Goal: Ask a question: Seek information or help from site administrators or community

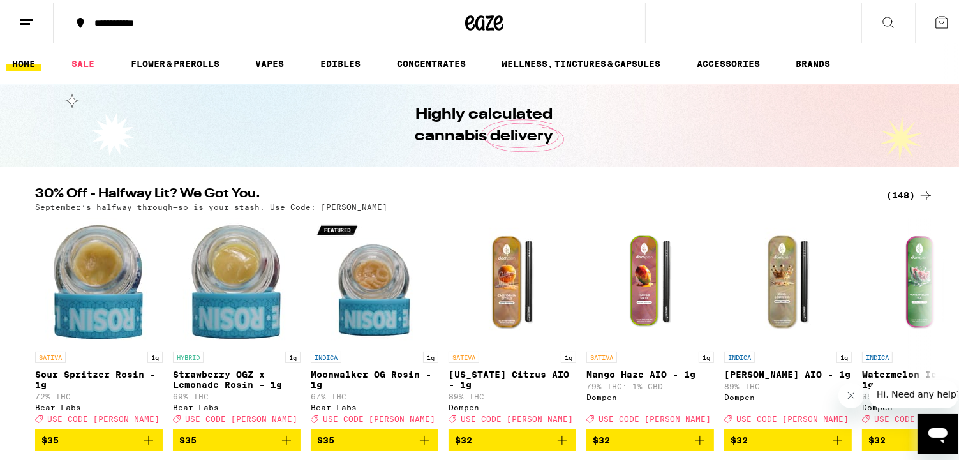
click at [937, 431] on icon "Open messaging window" at bounding box center [936, 434] width 19 height 15
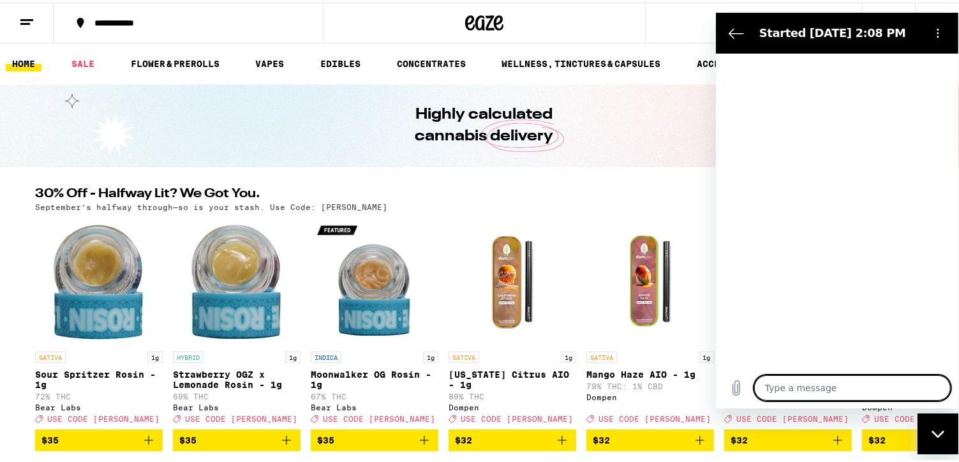
type textarea "x"
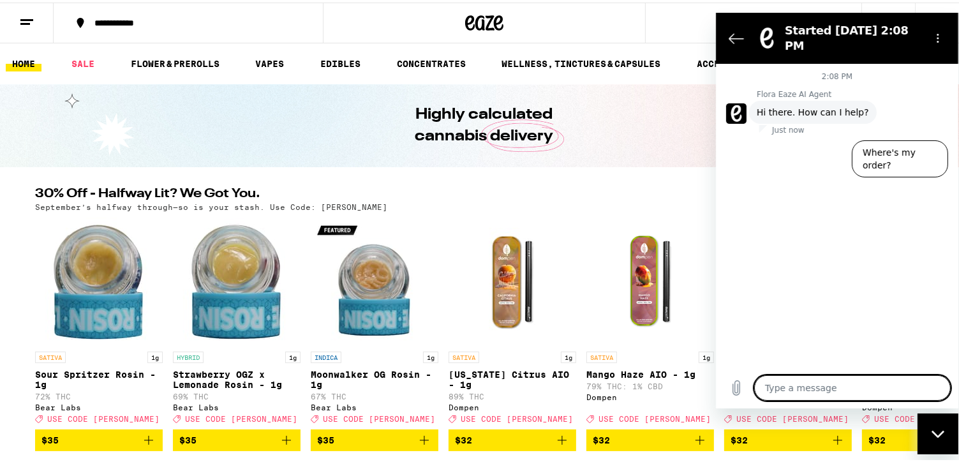
drag, startPoint x: 771, startPoint y: 387, endPoint x: 818, endPoint y: 401, distance: 49.2
click at [771, 387] on textarea at bounding box center [851, 387] width 196 height 26
type textarea "Y"
type textarea "x"
type textarea "Ye"
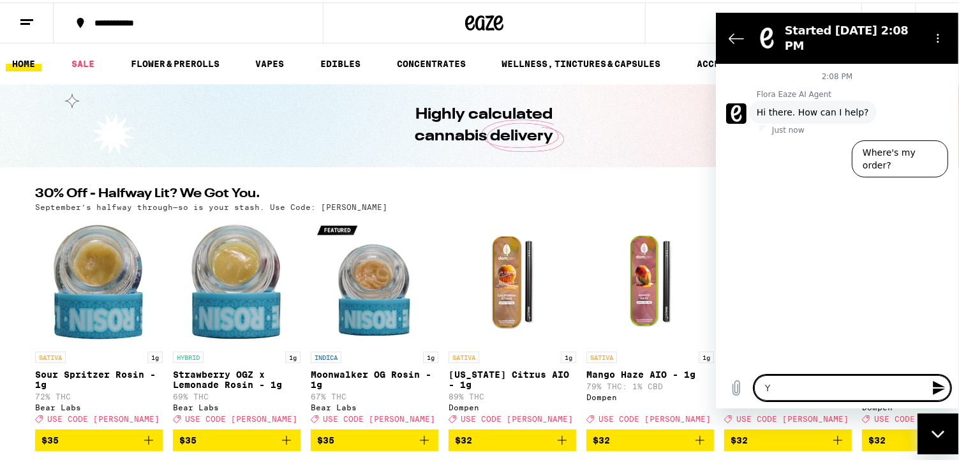
type textarea "x"
type textarea "Yes"
type textarea "x"
type textarea "Yes,"
type textarea "x"
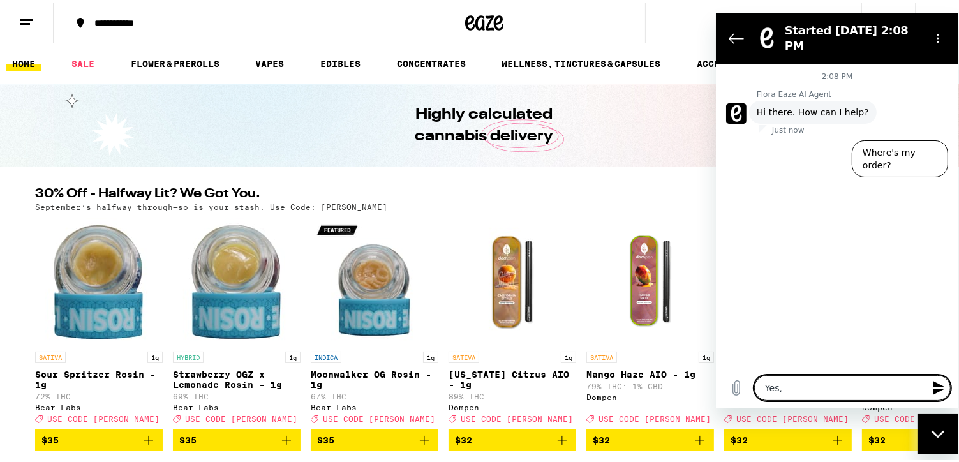
type textarea "Yes,"
type textarea "x"
type textarea "Yes, p"
type textarea "x"
type textarea "Yes, pl"
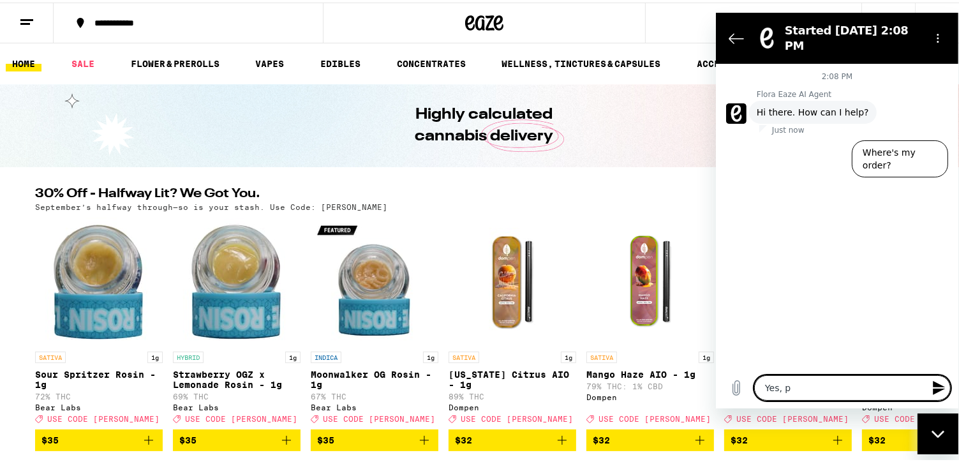
type textarea "x"
type textarea "Yes, ple"
type textarea "x"
type textarea "Yes, plea"
type textarea "x"
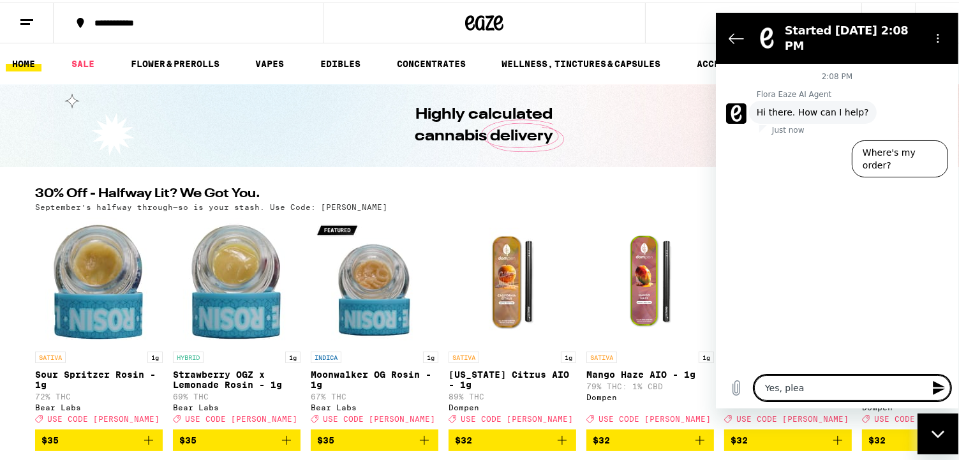
type textarea "Yes, pleaw"
type textarea "x"
type textarea "Yes, pleawe"
type textarea "x"
type textarea "Yes, pleaw"
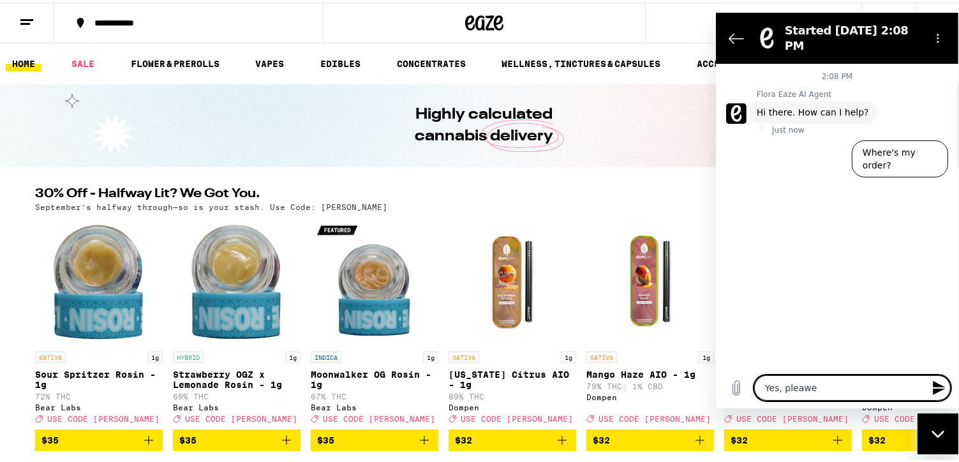
type textarea "x"
type textarea "Yes, plea"
type textarea "x"
type textarea "Yes, pleas"
type textarea "x"
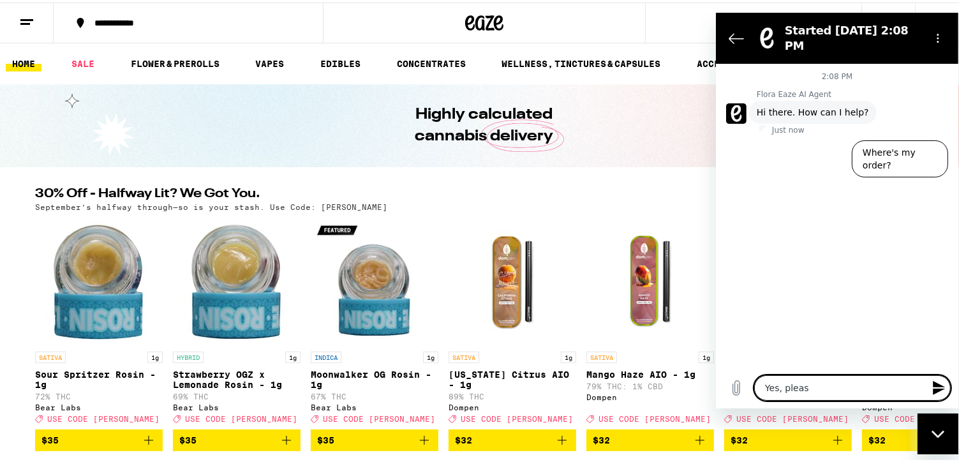
type textarea "Yes, please"
type textarea "x"
type textarea "Yes, please."
type textarea "x"
type textarea "Yes, please."
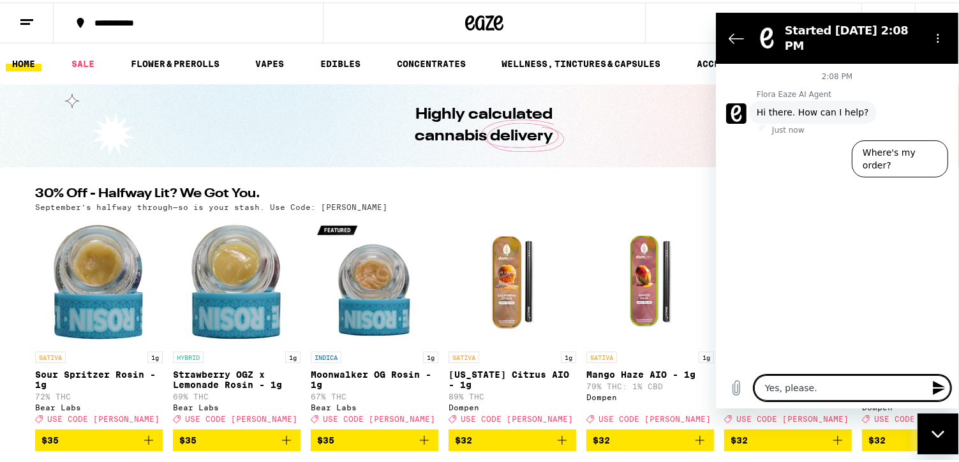
type textarea "x"
type textarea "Yes, please. I"
type textarea "x"
type textarea "Yes, please. I"
type textarea "x"
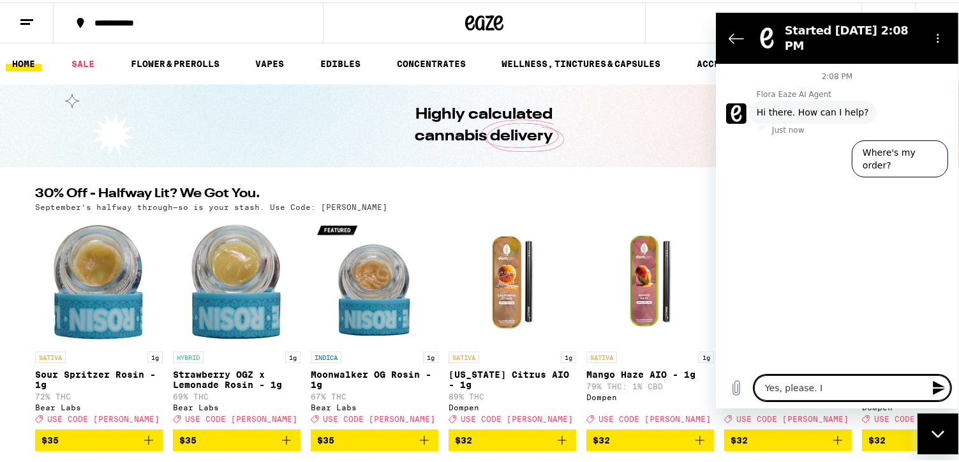
type textarea "Yes, please. I h"
type textarea "x"
type textarea "Yes, please. I he"
type textarea "x"
type textarea "Yes, please. I hea"
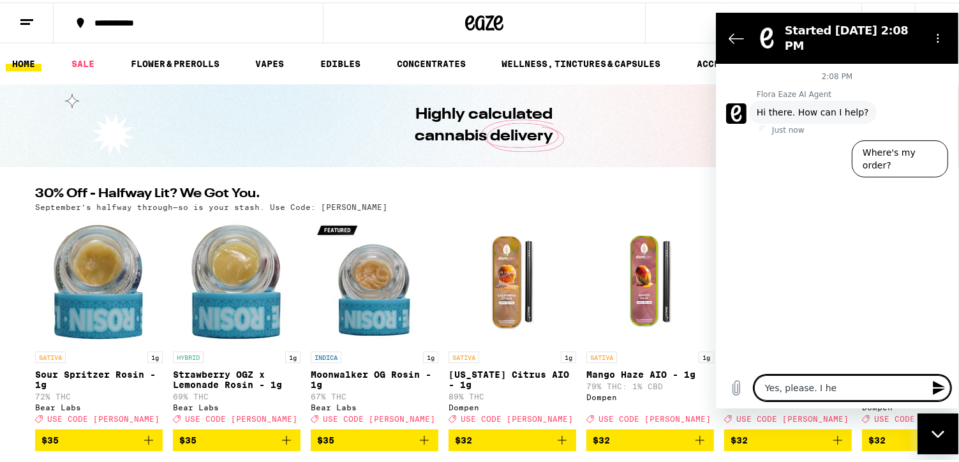
type textarea "x"
type textarea "Yes, please. I hear"
type textarea "x"
type textarea "Yes, please. I heard"
type textarea "x"
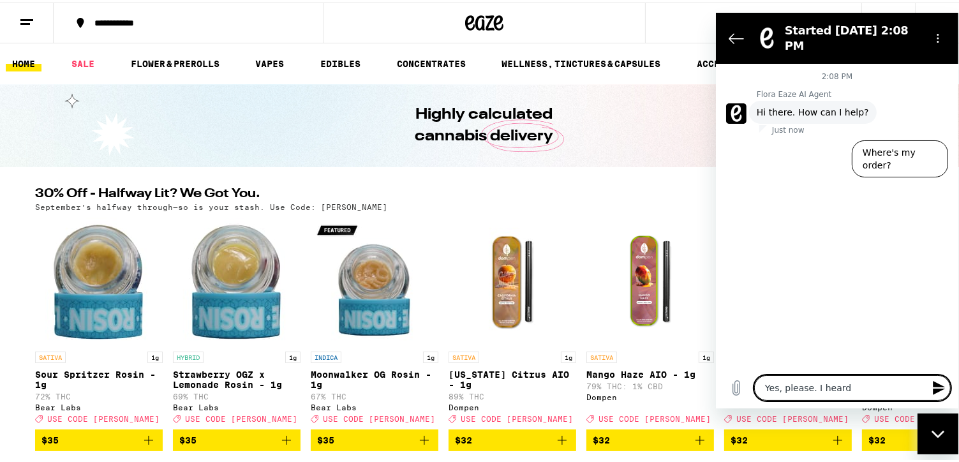
type textarea "Yes, please. I heard"
type textarea "x"
type textarea "Yes, please. I heard a"
type textarea "x"
type textarea "Yes, please. I heard a"
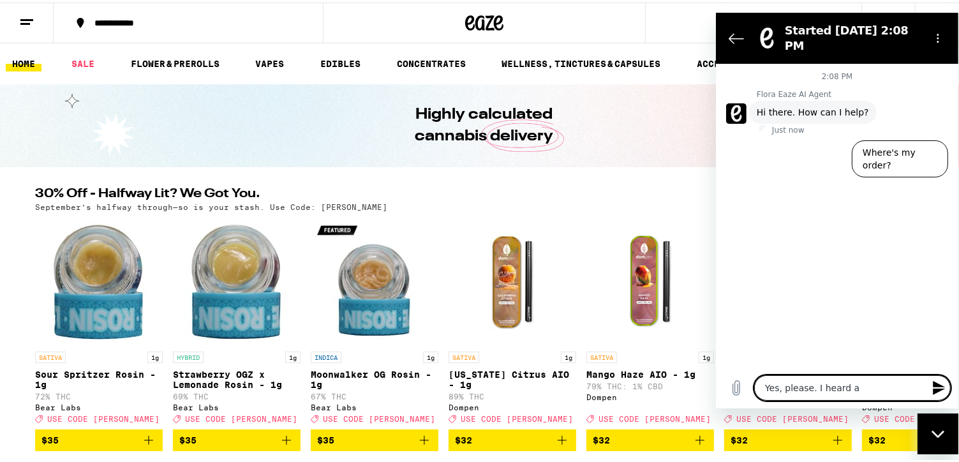
type textarea "x"
type textarea "Yes, please. I heard a r"
type textarea "x"
type textarea "Yes, please. I heard a rm"
type textarea "x"
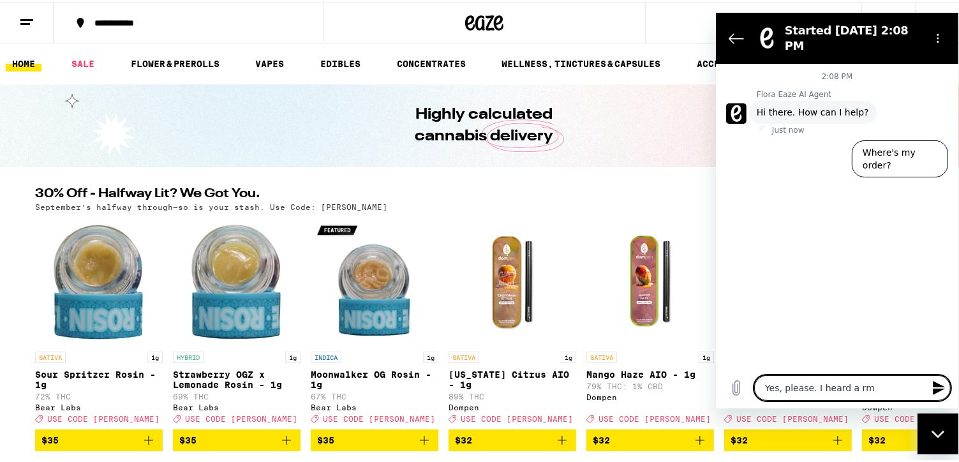
type textarea "Yes, please. I heard a r"
type textarea "x"
type textarea "Yes, please. I heard a ru"
type textarea "x"
type textarea "Yes, please. I heard a rum"
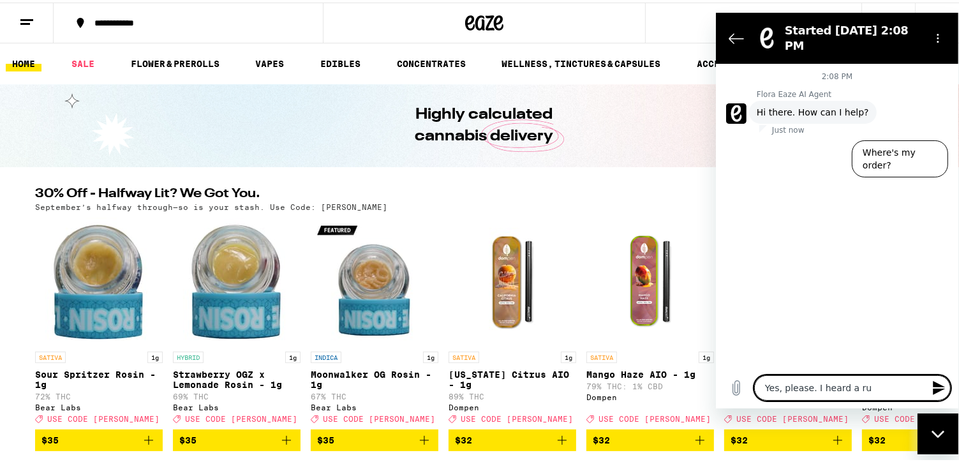
type textarea "x"
type textarea "Yes, please. I heard a rumo"
type textarea "x"
type textarea "Yes, please. I heard a rumor"
type textarea "x"
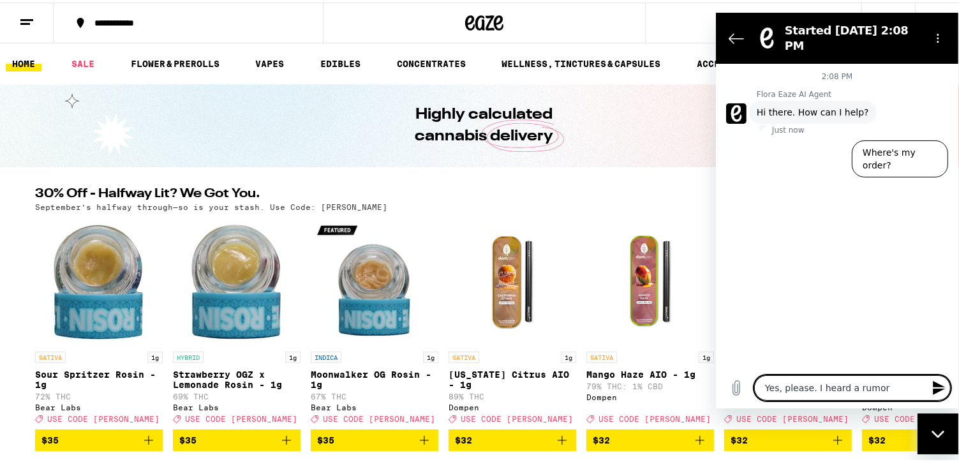
type textarea "Yes, please. I heard a rumor"
type textarea "x"
type textarea "Yes, please. I heard a rumor r"
type textarea "x"
type textarea "Yes, please. I heard a rumor re"
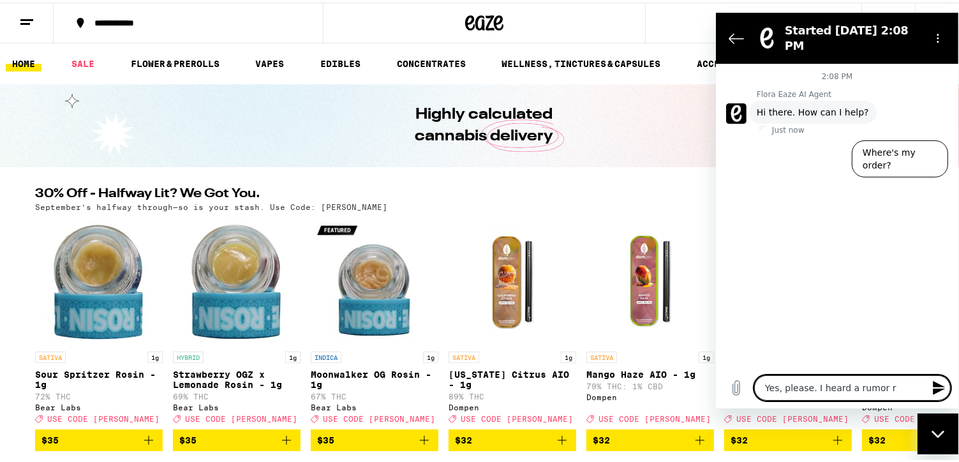
type textarea "x"
type textarea "Yes, please. I heard a rumor rec"
type textarea "x"
type textarea "Yes, please. I heard a rumor rece"
type textarea "x"
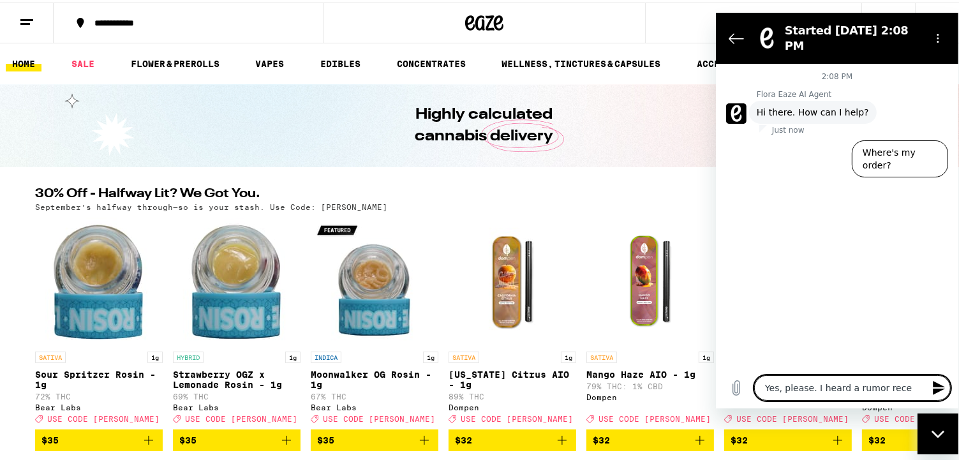
type textarea "Yes, please. I heard a rumor recen"
type textarea "x"
type textarea "Yes, please. I heard a rumor recent"
type textarea "x"
type textarea "Yes, please. I heard a rumor recentl"
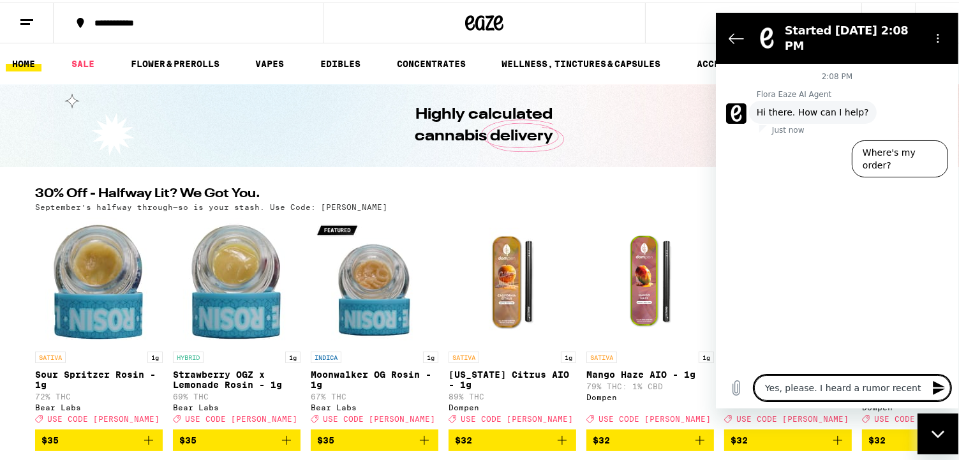
type textarea "x"
type textarea "Yes, please. I heard a rumor recentll"
type textarea "x"
type textarea "Yes, please. I heard a rumor recentlly"
type textarea "x"
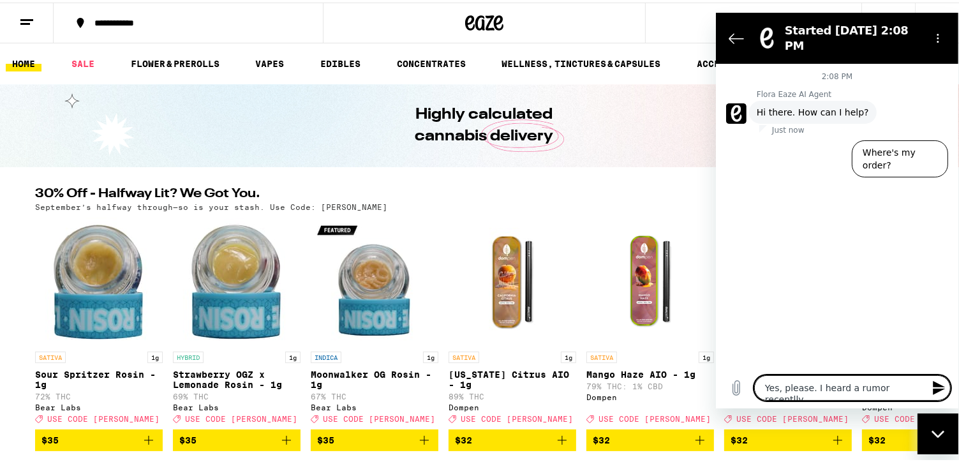
type textarea "Yes, please. I heard a rumor recentll"
type textarea "x"
type textarea "Yes, please. I heard a rumor recentl"
type textarea "x"
type textarea "Yes, please. I heard a rumor recentl"
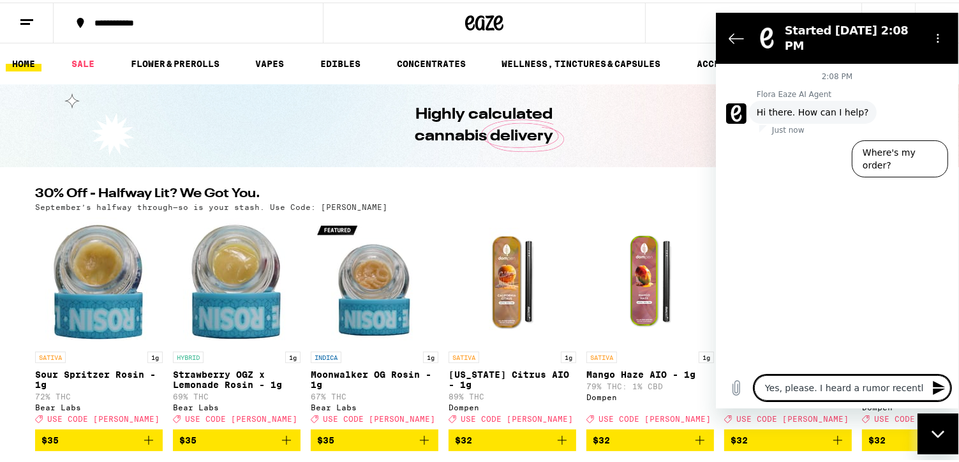
type textarea "x"
type textarea "Yes, please. I heard a rumor recentl"
type textarea "x"
type textarea "Yes, please. I heard a rumor recently"
type textarea "x"
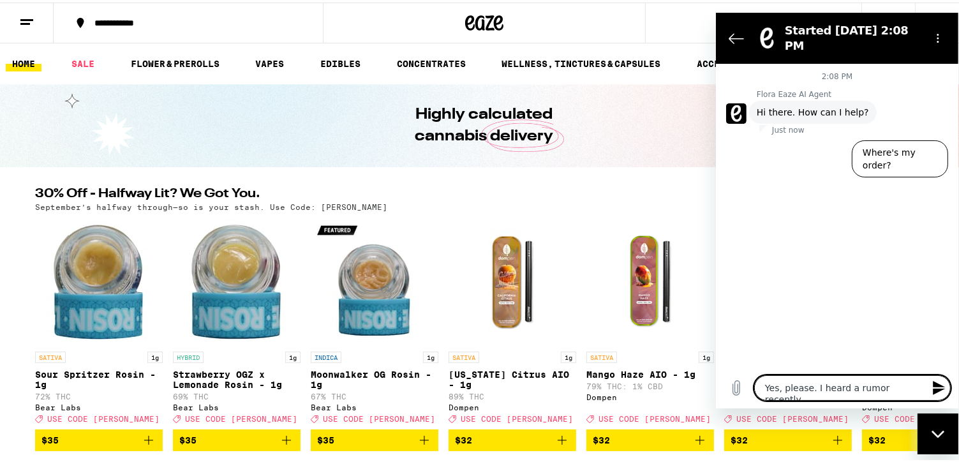
type textarea "Yes, please. I heard a rumor recently"
type textarea "x"
type textarea "Yes, please. I heard a rumor recently t"
type textarea "x"
type textarea "Yes, please. I heard a rumor recently th"
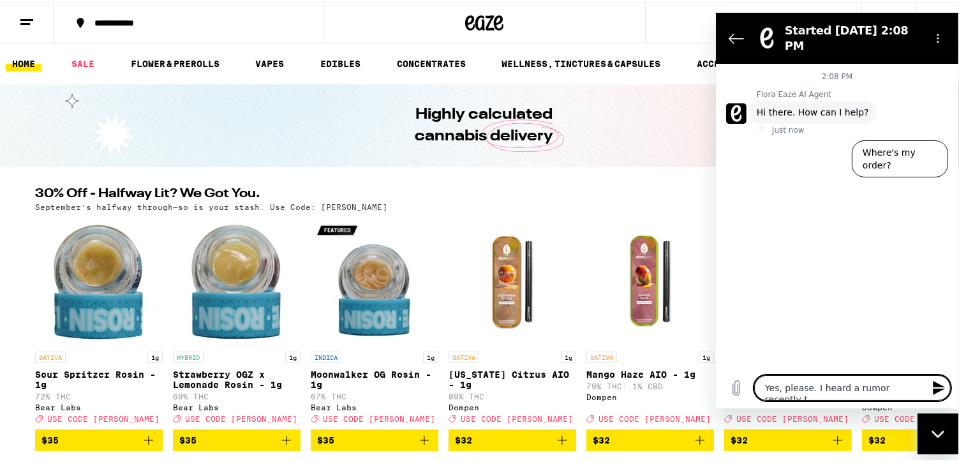
type textarea "x"
type textarea "Yes, please. I heard a rumor recently tha"
type textarea "x"
type textarea "Yes, please. I heard a rumor recently that"
type textarea "x"
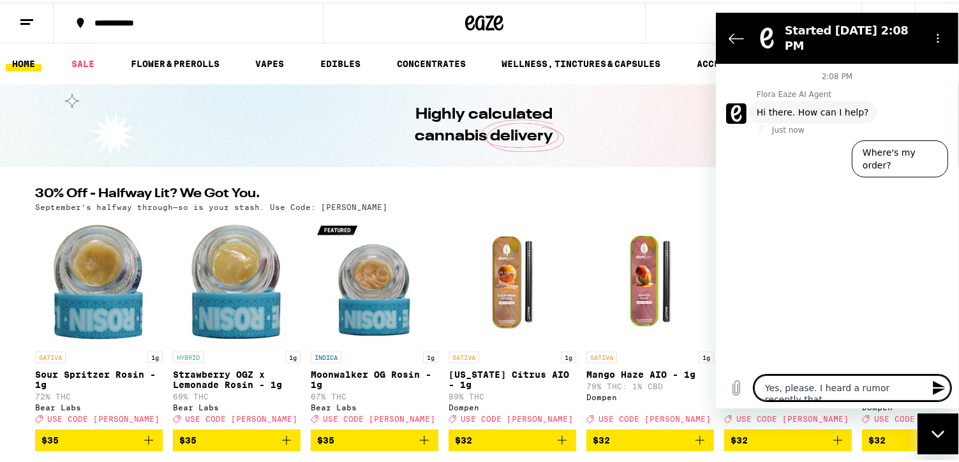
type textarea "Yes, please. I heard a rumor recently that"
type textarea "x"
type textarea "Yes, please. I heard a rumor recently that E"
type textarea "x"
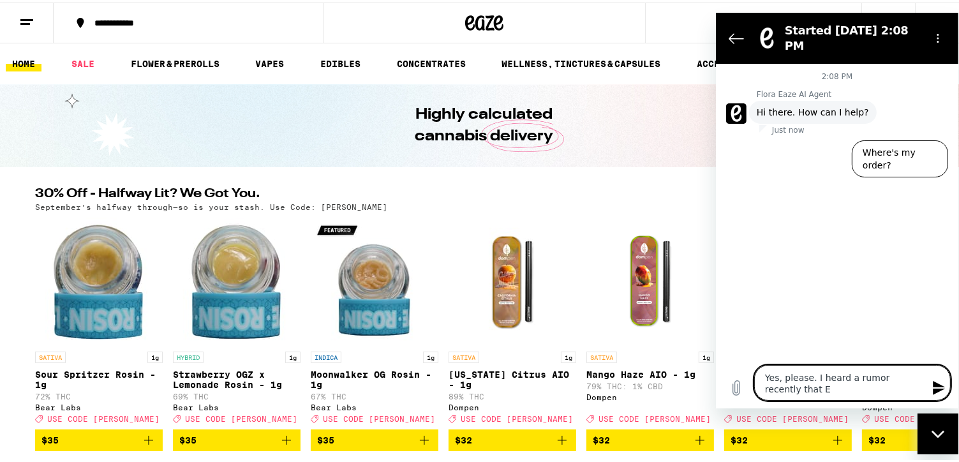
type textarea "Yes, please. I heard a rumor recently that Ea"
type textarea "x"
type textarea "Yes, please. I heard a rumor recently that Eas"
type textarea "x"
type textarea "Yes, please. I heard a rumor recently that Ease"
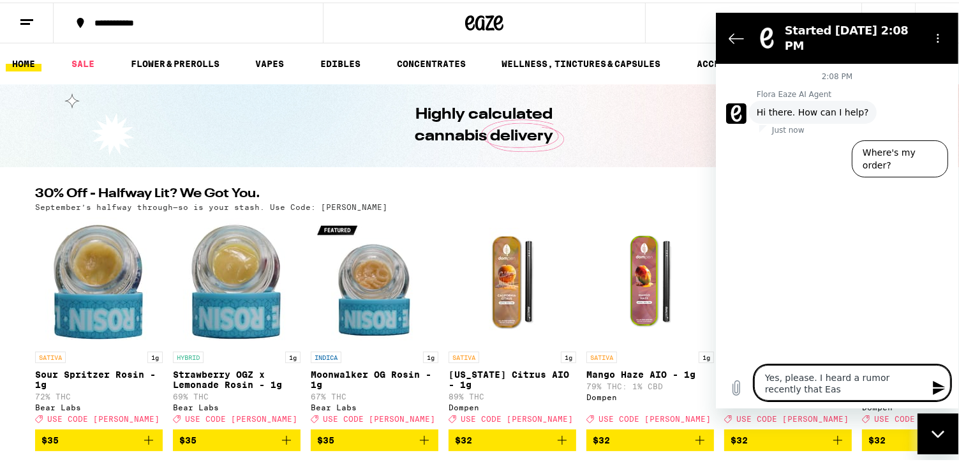
type textarea "x"
type textarea "Yes, please. I heard a rumor recently that Eas"
type textarea "x"
type textarea "Yes, please. I heard a rumor recently that Ea"
type textarea "x"
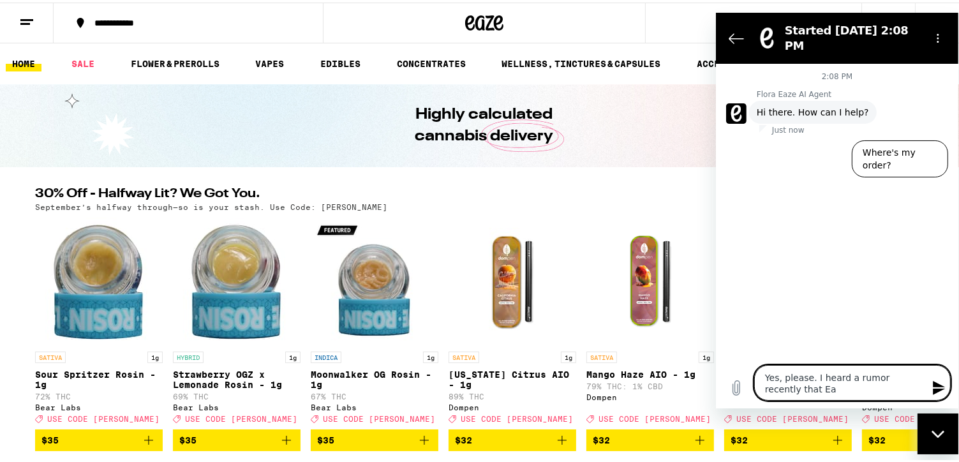
type textarea "Yes, please. I heard a rumor recently that Eaz"
type textarea "x"
type textarea "Yes, please. I heard a rumor recently that Eaze"
type textarea "x"
type textarea "Yes, please. I heard a rumor recently that Eaze"
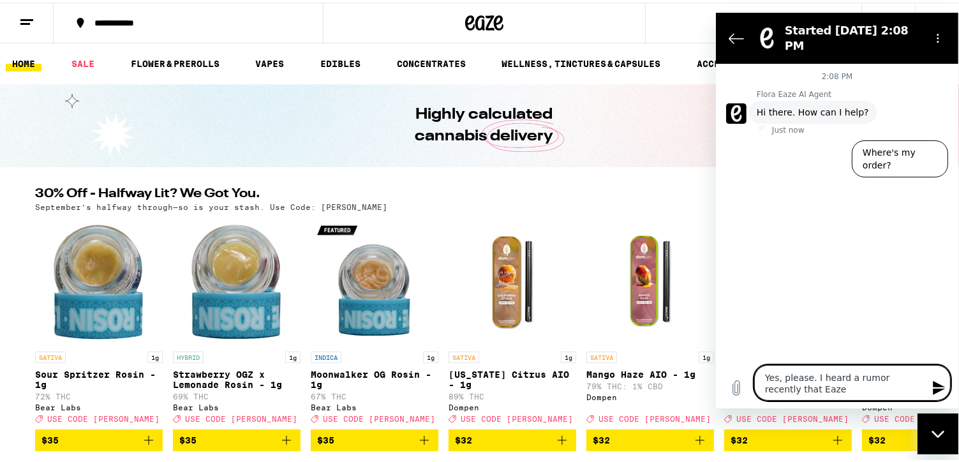
type textarea "x"
type textarea "Yes, please. I heard a rumor recently that Eaze w"
type textarea "x"
type textarea "Yes, please. I heard a rumor recently that Eaze wi"
type textarea "x"
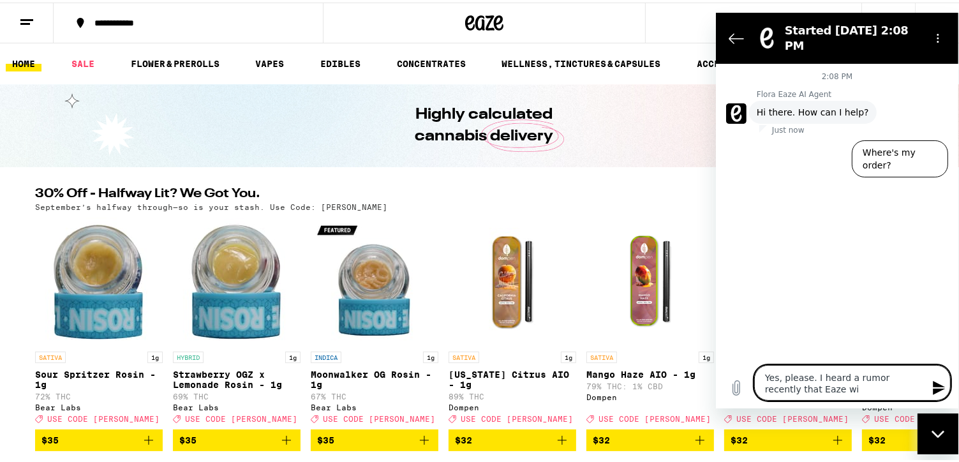
type textarea "Yes, please. I heard a rumor recently that Eaze wil"
type textarea "x"
type textarea "Yes, please. I heard a rumor recently that Eaze will"
type textarea "x"
type textarea "Yes, please. I heard a rumor recently that Eaze will"
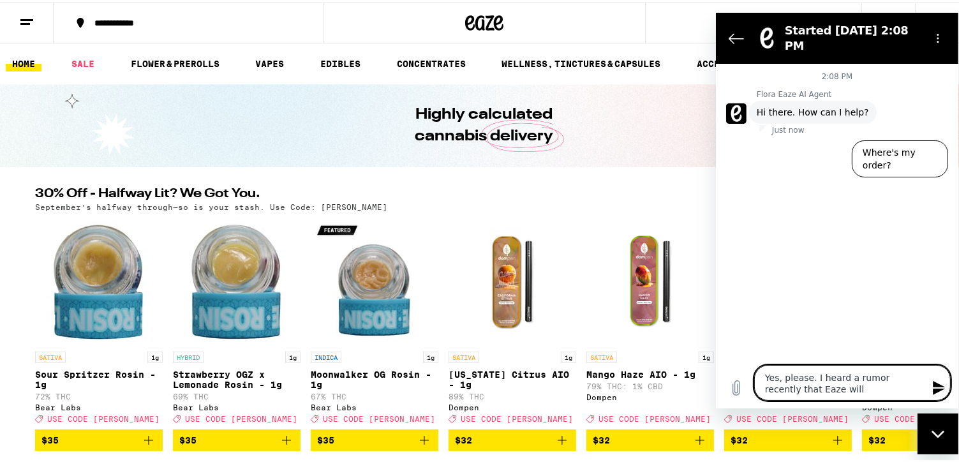
type textarea "x"
type textarea "Yes, please. I heard a rumor recently that Eaze will b"
type textarea "x"
type textarea "Yes, please. I heard a rumor recently that Eaze will be"
type textarea "x"
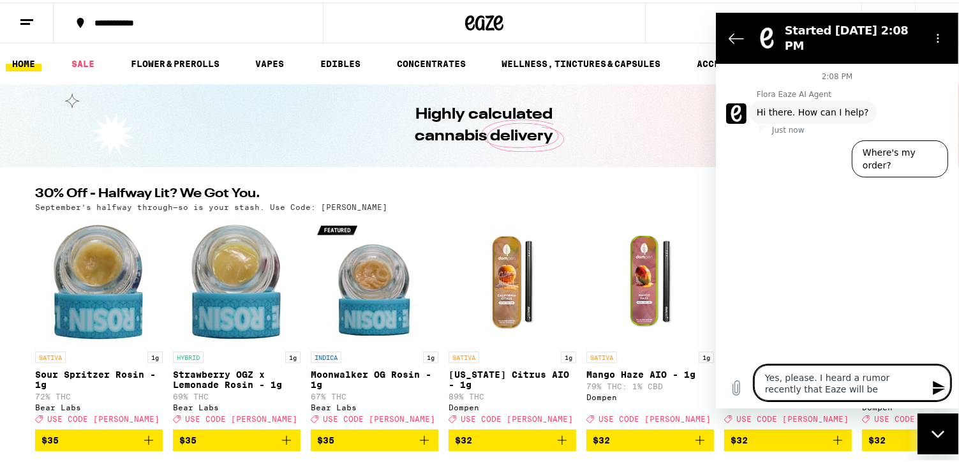
type textarea "Yes, please. I heard a rumor recently that Eaze will be"
type textarea "x"
type textarea "Yes, please. I heard a rumor recently that Eaze will be c"
type textarea "x"
type textarea "Yes, please. I heard a rumor recently that Eaze will be cl"
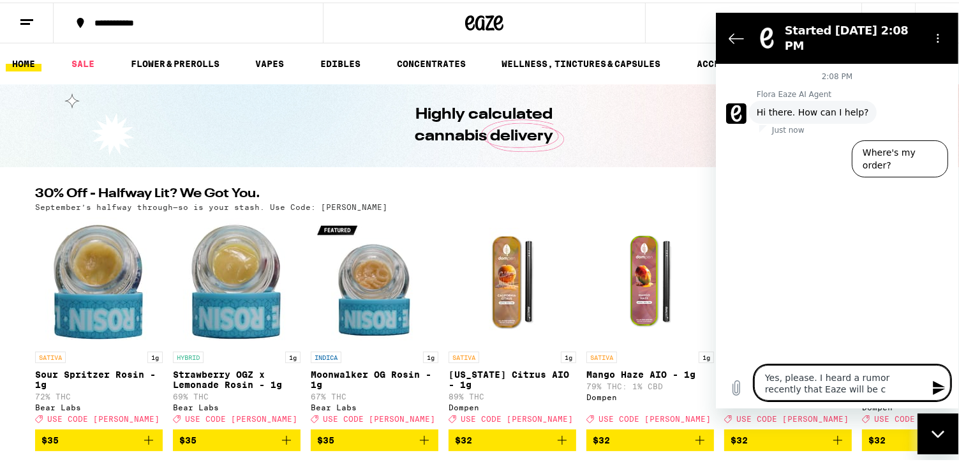
type textarea "x"
type textarea "Yes, please. I heard a rumor recently that Eaze will be clo"
type textarea "x"
type textarea "Yes, please. I heard a rumor recently that Eaze will be clos"
type textarea "x"
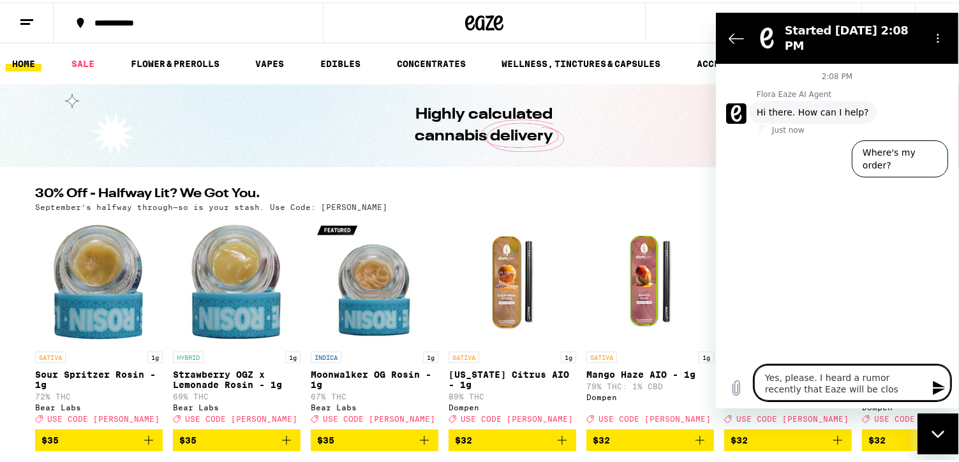
type textarea "Yes, please. I heard a rumor recently that Eaze will be closi"
type textarea "x"
type textarea "Yes, please. I heard a rumor recently that Eaze will be closin"
type textarea "x"
type textarea "Yes, please. I heard a rumor recently that Eaze will be closing"
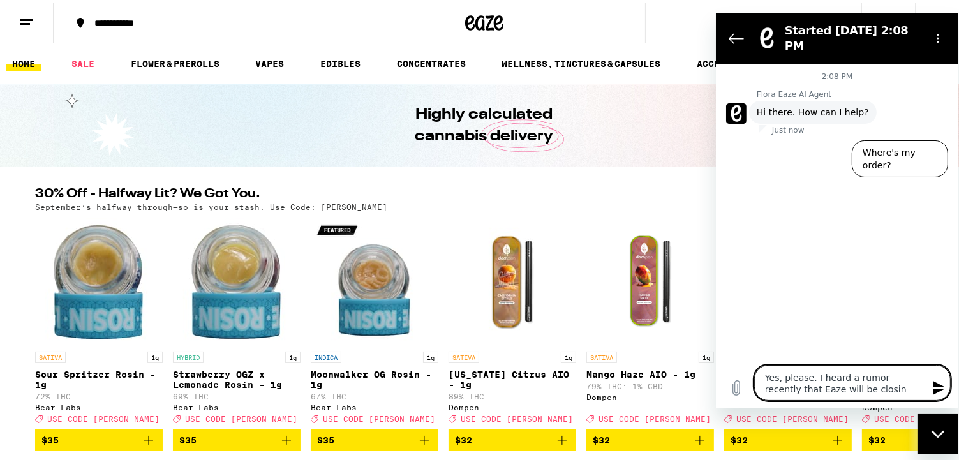
type textarea "x"
type textarea "Yes, please. I heard a rumor recently that Eaze will be closing"
type textarea "x"
type textarea "Yes, please. I heard a rumor recently that Eaze will be closing i"
type textarea "x"
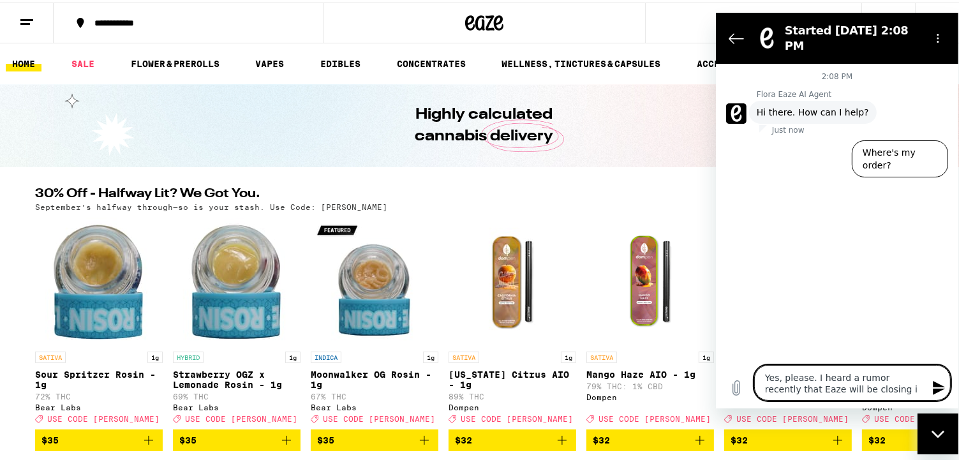
type textarea "Yes, please. I heard a rumor recently that Eaze will be closing in"
type textarea "x"
type textarea "Yes, please. I heard a rumor recently that Eaze will be closing in"
type textarea "x"
type textarea "Yes, please. I heard a rumor recently that Eaze will be closing in a"
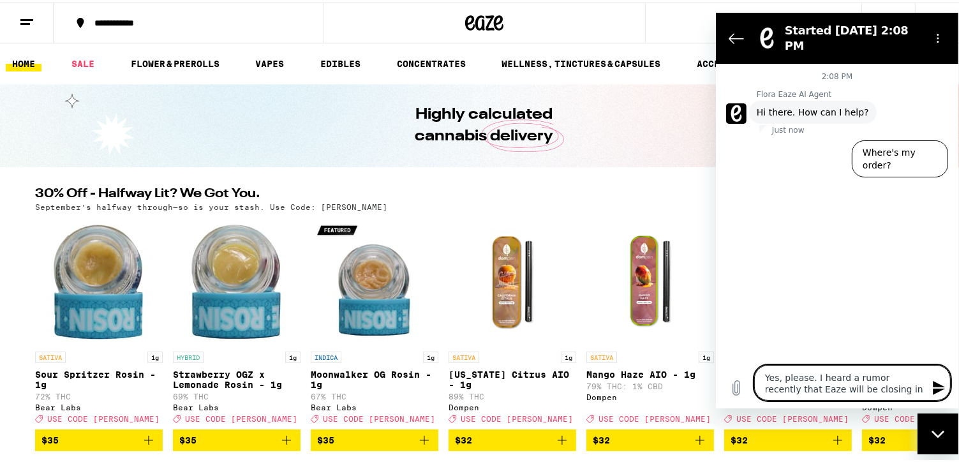
type textarea "x"
type textarea "Yes, please. I heard a rumor recently that Eaze will be closing in ap"
type textarea "x"
type textarea "Yes, please. I heard a rumor recently that Eaze will be closing in app"
type textarea "x"
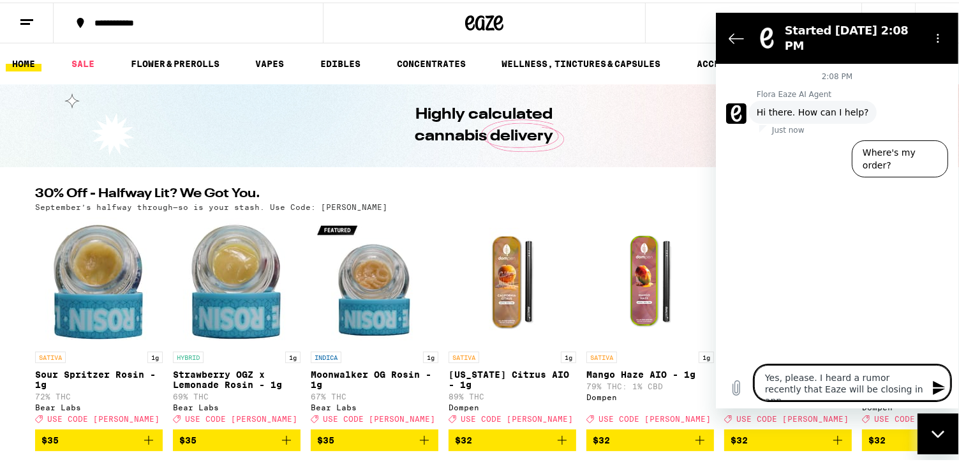
type textarea "Yes, please. I heard a rumor recently that Eaze will be closing in appr"
type textarea "x"
type textarea "Yes, please. I heard a rumor recently that Eaze will be closing in appro"
type textarea "x"
type textarea "Yes, please. I heard a rumor recently that Eaze will be closing in approx"
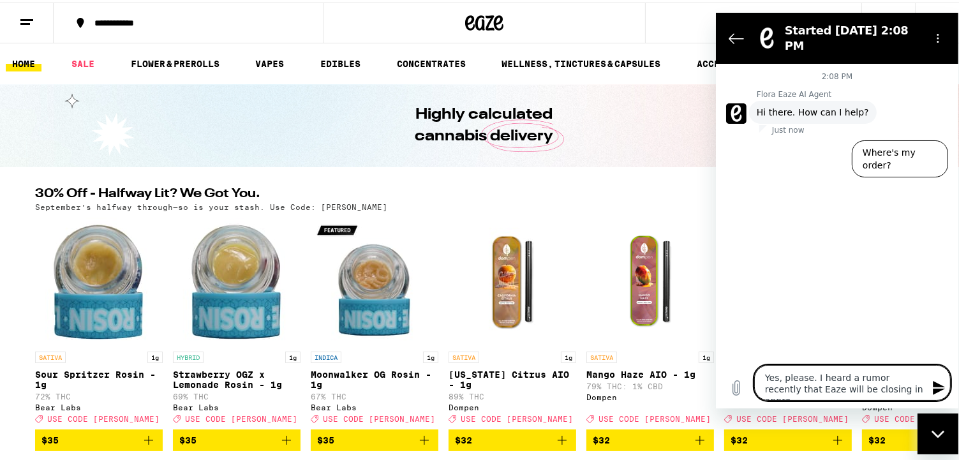
type textarea "x"
type textarea "Yes, please. I heard a rumor recently that Eaze will be closing in approxi"
type textarea "x"
type textarea "Yes, please. I heard a rumor recently that Eaze will be closing in approxim"
type textarea "x"
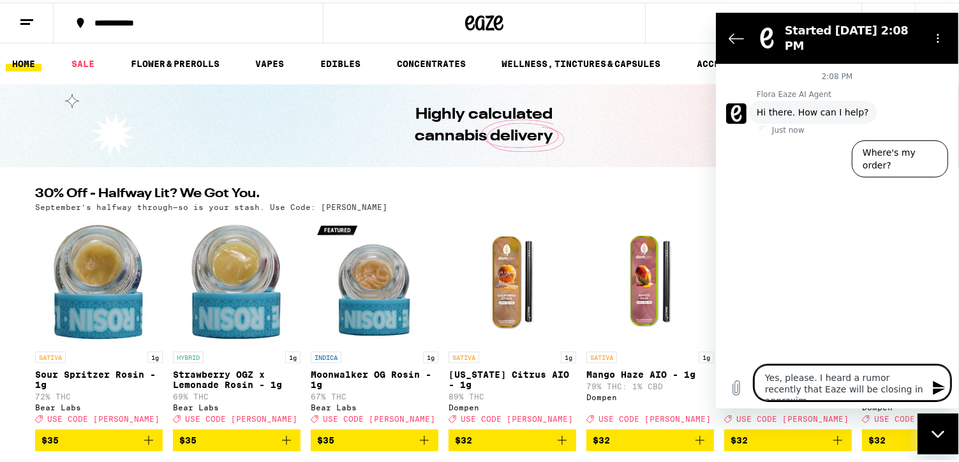
type textarea "Yes, please. I heard a rumor recently that Eaze will be closing in approxima"
type textarea "x"
type textarea "Yes, please. I heard a rumor recently that Eaze will be closing in approximat"
type textarea "x"
type textarea "Yes, please. I heard a rumor recently that Eaze will be closing in approximata"
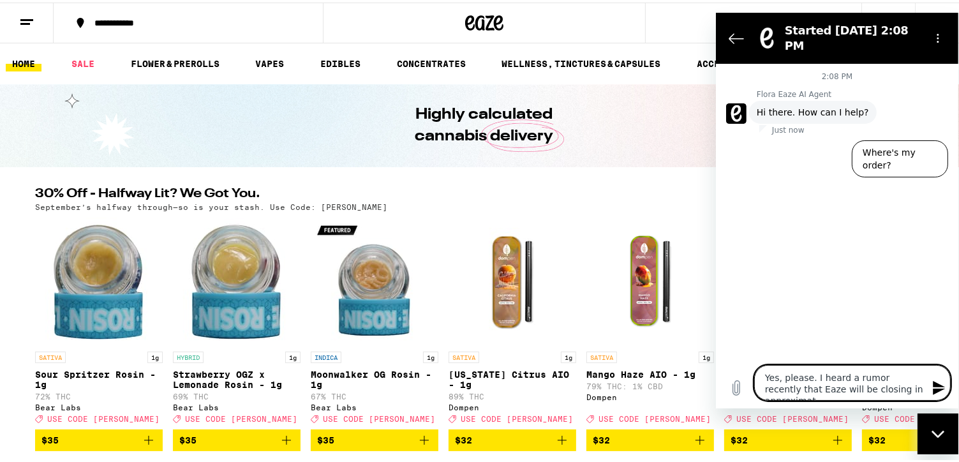
type textarea "x"
type textarea "Yes, please. I heard a rumor recently that Eaze will be closing in approximatae"
type textarea "x"
type textarea "Yes, please. I heard a rumor recently that Eaze will be closing in approximatael"
type textarea "x"
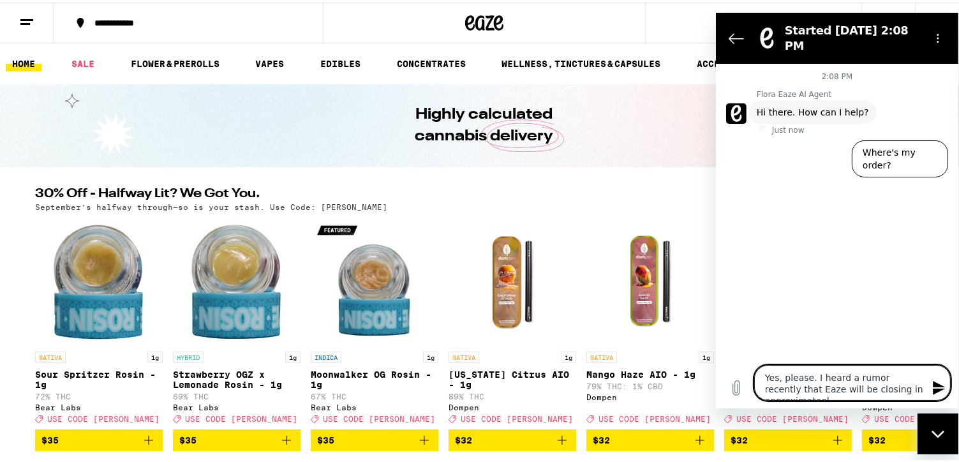
type textarea "Yes, please. I heard a rumor recently that Eaze will be closing in approximatae…"
type textarea "x"
type textarea "Yes, please. I heard a rumor recently that Eaze will be closing in approximatael"
type textarea "x"
type textarea "Yes, please. I heard a rumor recently that Eaze will be closing in approximatae"
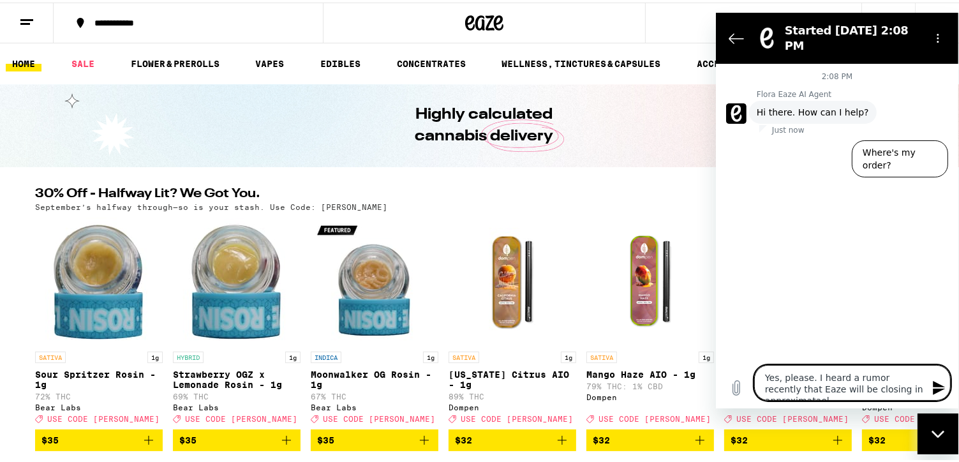
type textarea "x"
type textarea "Yes, please. I heard a rumor recently that Eaze will be closing in approximata"
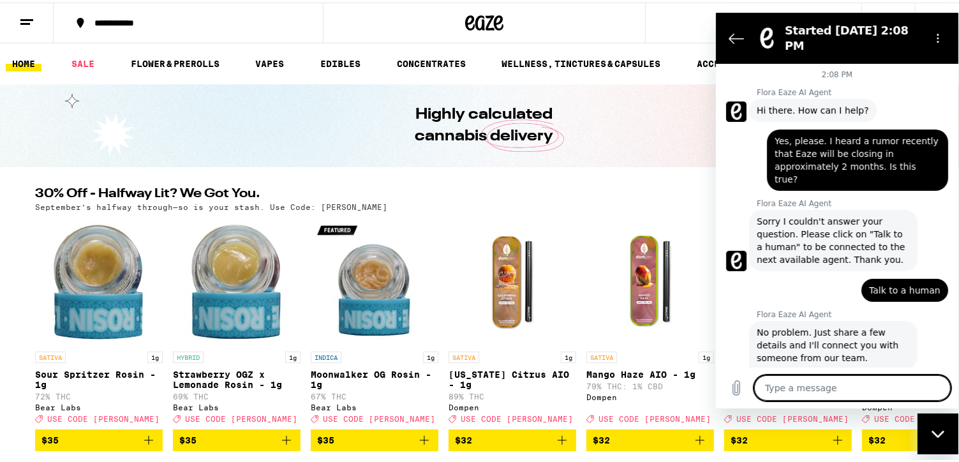
scroll to position [93, 0]
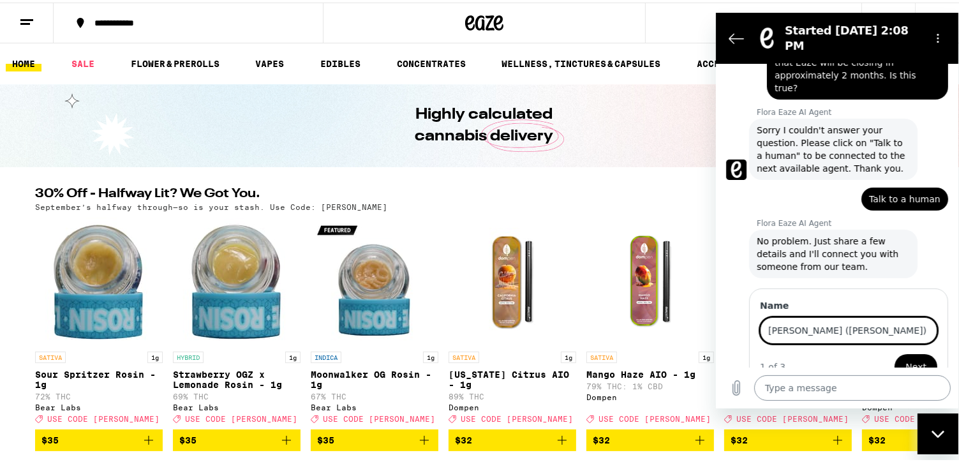
click at [894, 353] on button "Next" at bounding box center [915, 366] width 43 height 26
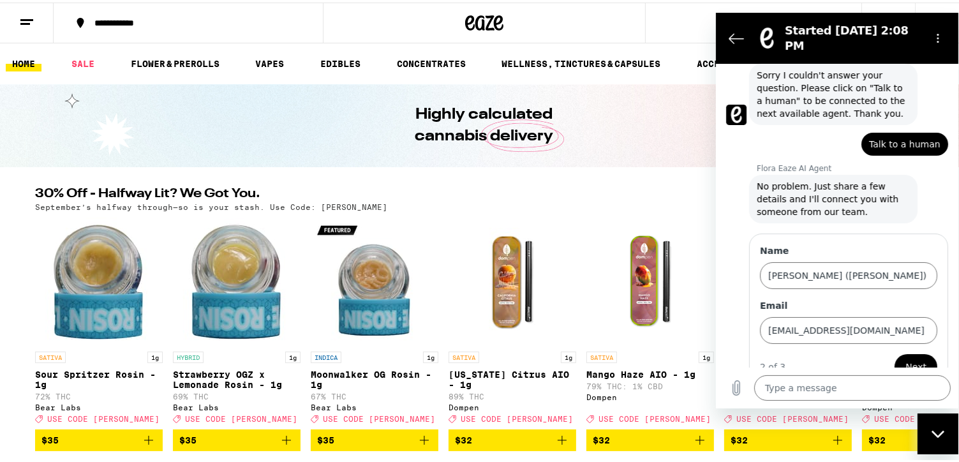
click at [909, 358] on span "Next" at bounding box center [915, 365] width 21 height 15
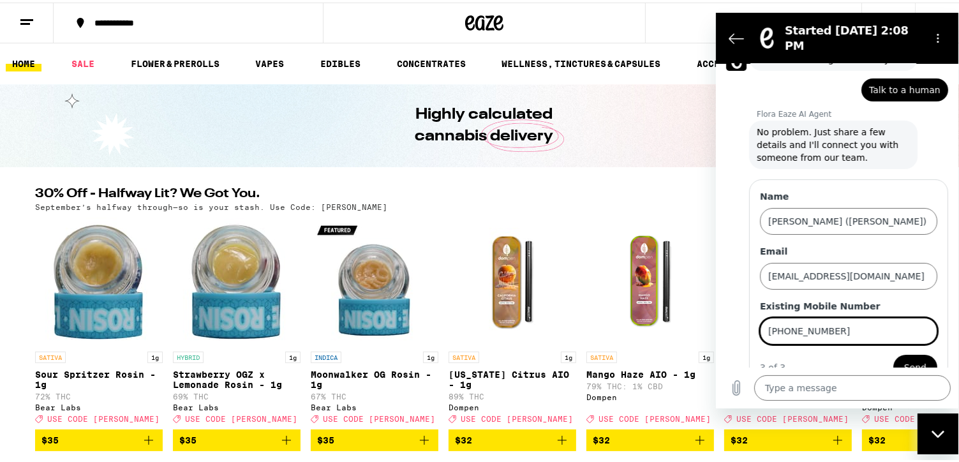
click at [903, 359] on span "Send" at bounding box center [914, 366] width 22 height 15
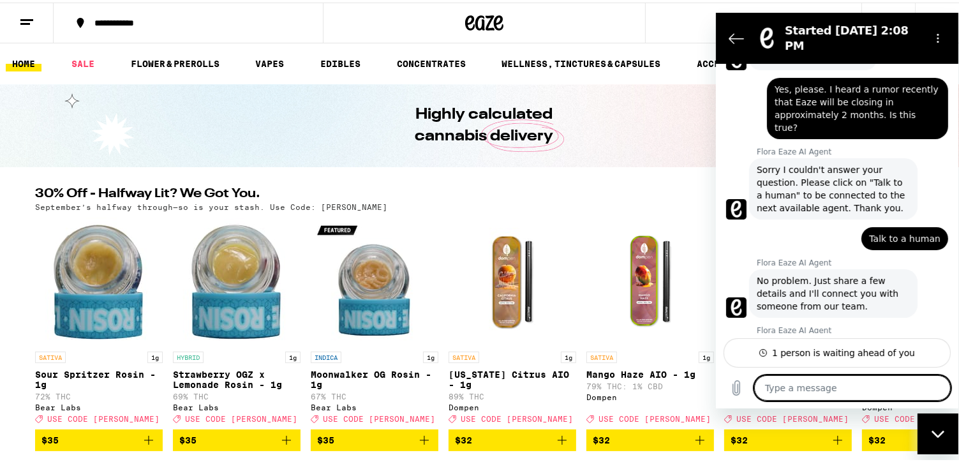
scroll to position [0, 0]
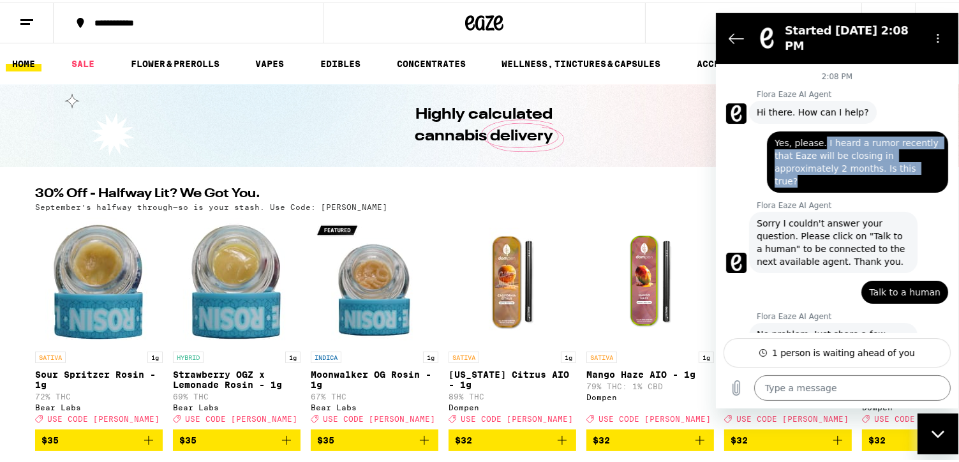
drag, startPoint x: 818, startPoint y: 133, endPoint x: 925, endPoint y: 161, distance: 110.2
click at [925, 161] on span "Yes, please. I heard a rumor recently that Eaze will be closing in approximatel…" at bounding box center [857, 161] width 166 height 51
drag, startPoint x: 925, startPoint y: 161, endPoint x: 853, endPoint y: 137, distance: 75.8
copy span "I heard a rumor recently that Eaze will be closing in approximately 2 months. I…"
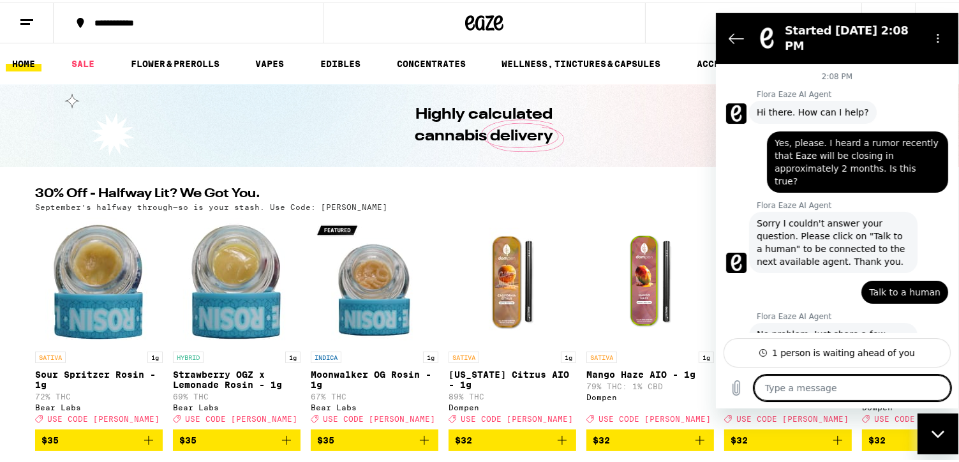
click at [778, 389] on textarea at bounding box center [851, 387] width 196 height 26
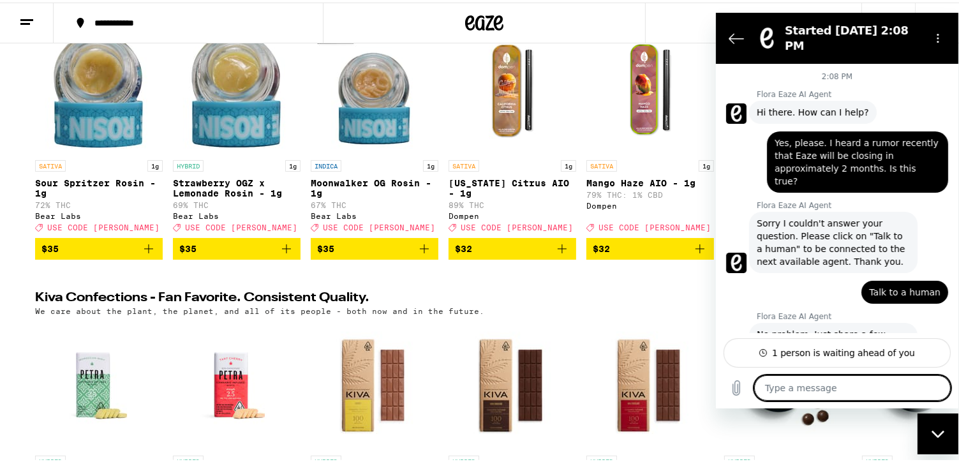
click at [766, 390] on textarea at bounding box center [851, 387] width 196 height 26
paste textarea "I heard a rumor recently that Eaze will be closing in approximately 2 months. I…"
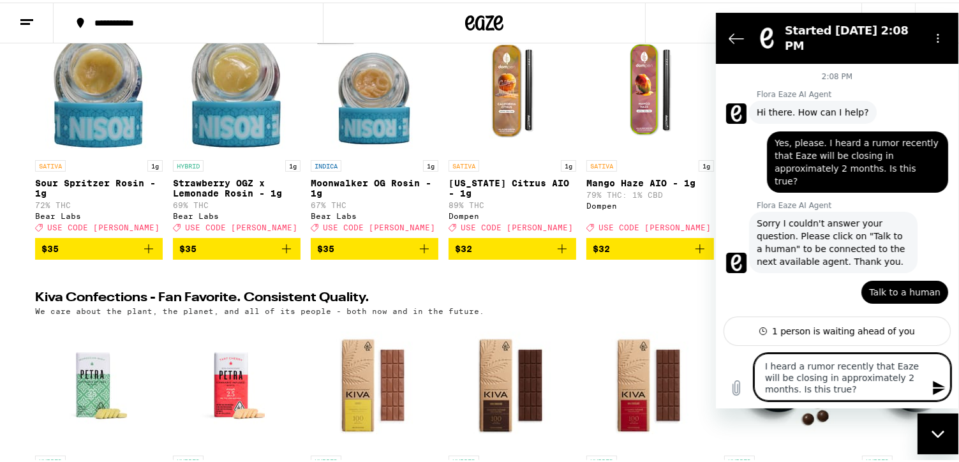
click at [938, 384] on icon "Send message" at bounding box center [938, 387] width 12 height 14
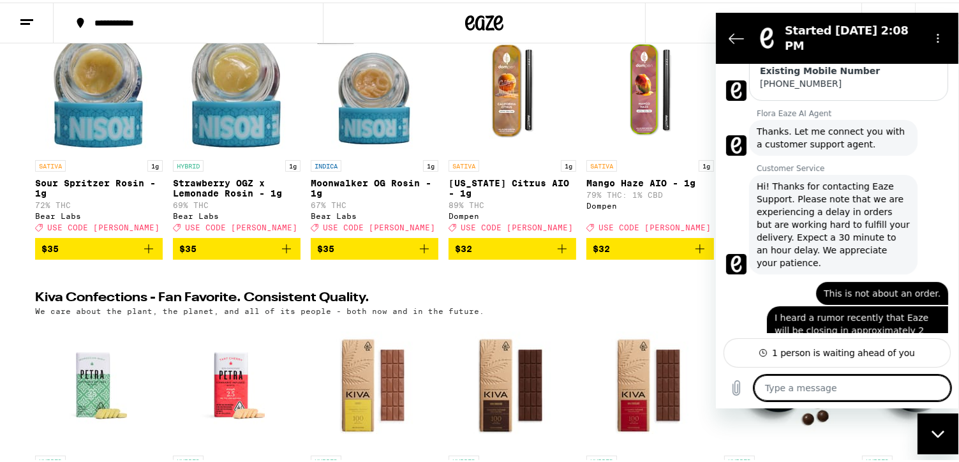
scroll to position [0, 0]
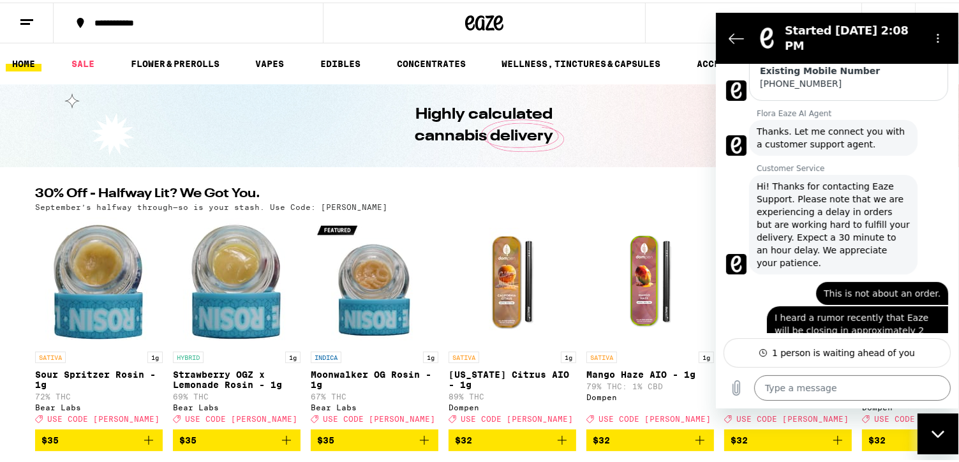
click at [896, 355] on div "1 person is waiting ahead of you" at bounding box center [842, 352] width 143 height 13
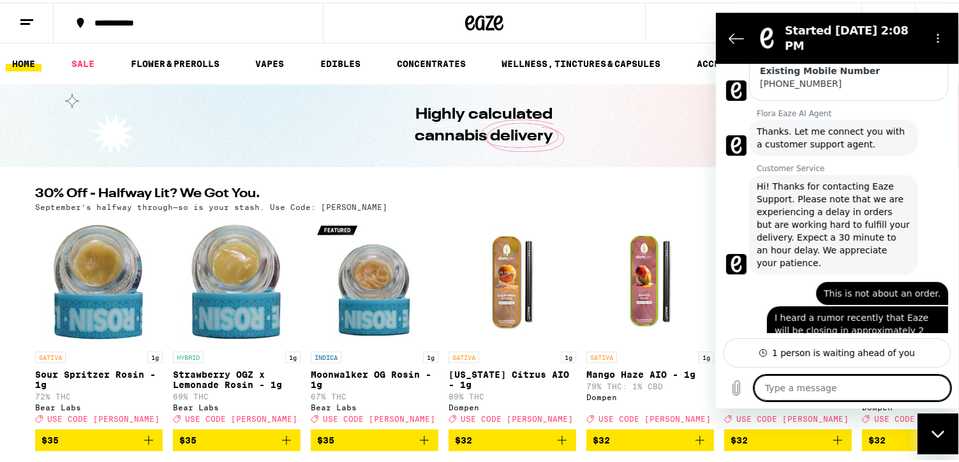
drag, startPoint x: 774, startPoint y: 389, endPoint x: 1400, endPoint y: 399, distance: 626.5
click at [774, 389] on textarea at bounding box center [851, 387] width 196 height 26
click at [764, 389] on textarea at bounding box center [851, 387] width 196 height 26
drag, startPoint x: 937, startPoint y: 387, endPoint x: 906, endPoint y: 386, distance: 30.6
click at [937, 387] on icon "Send message" at bounding box center [938, 387] width 15 height 15
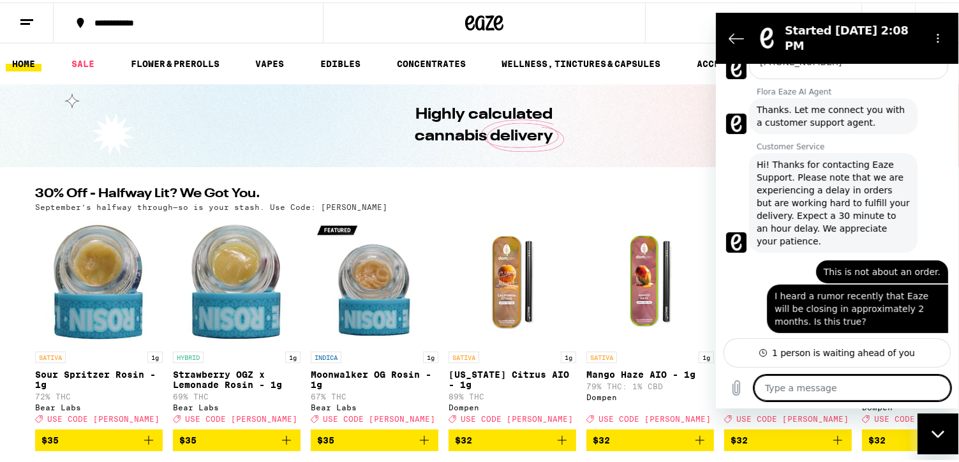
scroll to position [447, 0]
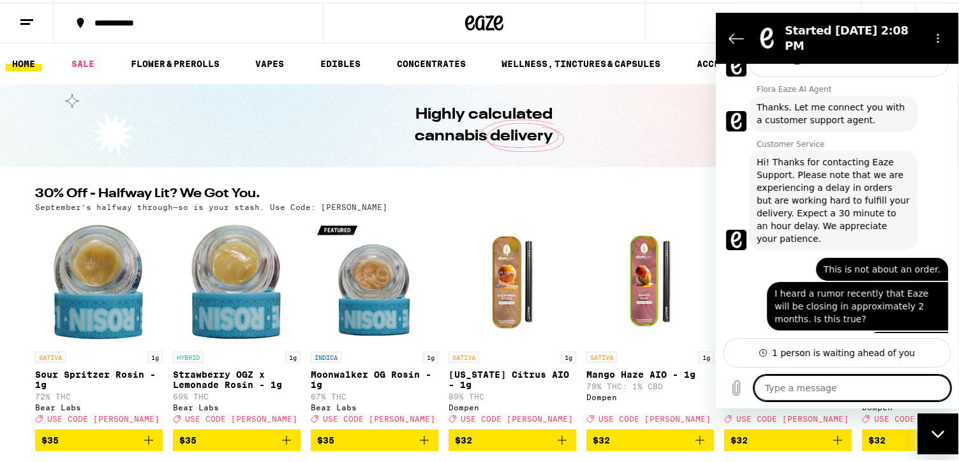
click at [771, 387] on textarea at bounding box center [851, 387] width 196 height 26
click at [938, 390] on icon "Send message" at bounding box center [938, 387] width 12 height 14
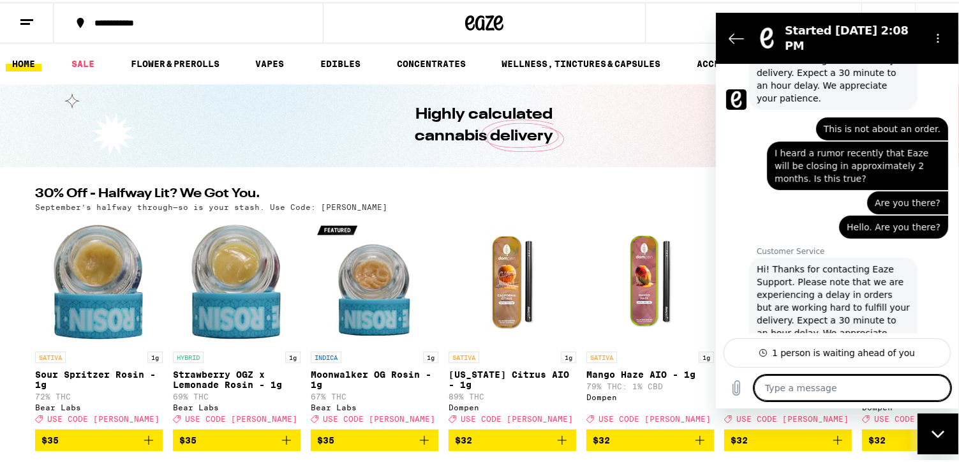
scroll to position [589, 0]
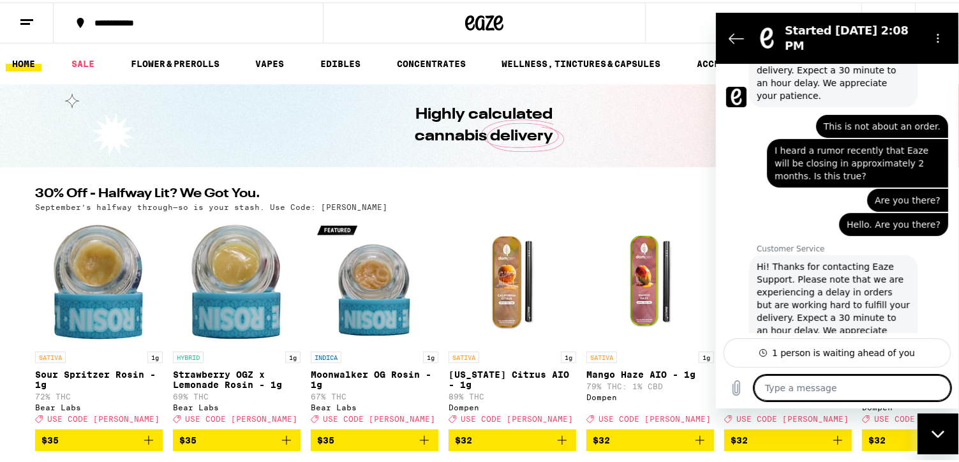
click at [779, 385] on textarea at bounding box center [851, 387] width 196 height 26
click at [822, 391] on textarea "Thank you." at bounding box center [851, 387] width 196 height 26
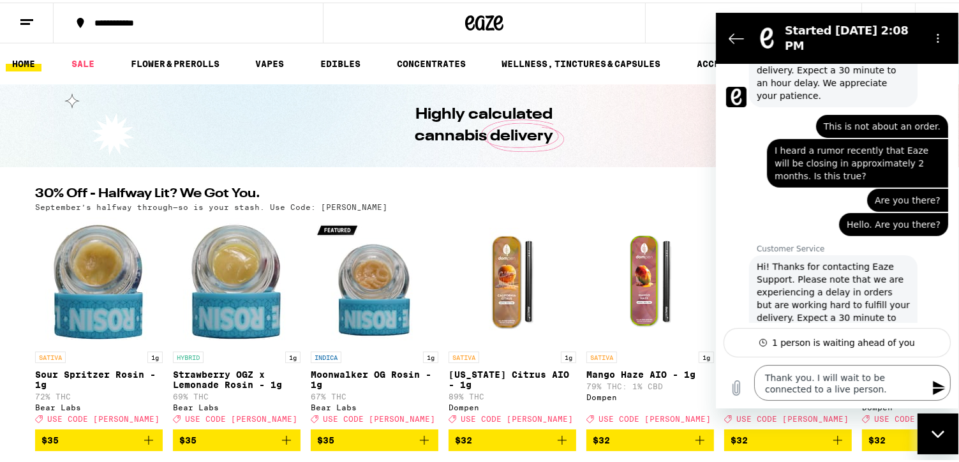
click at [934, 387] on icon "Send message" at bounding box center [938, 387] width 15 height 15
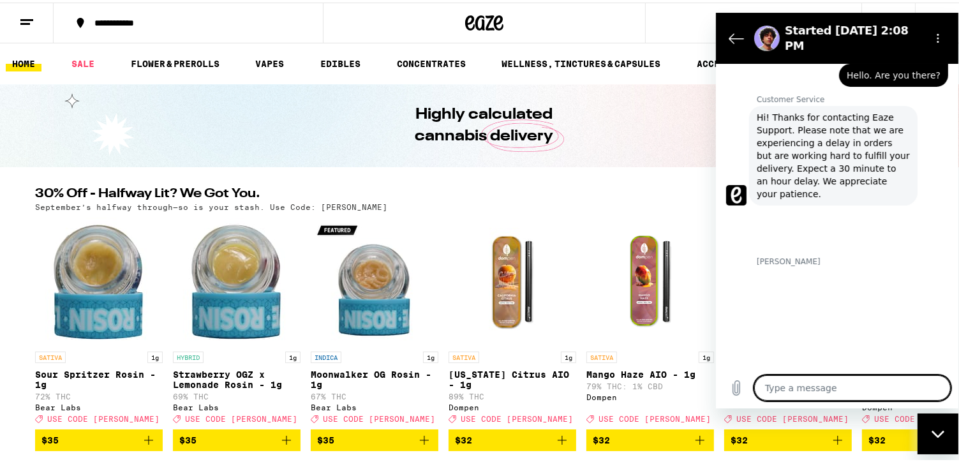
scroll to position [741, 0]
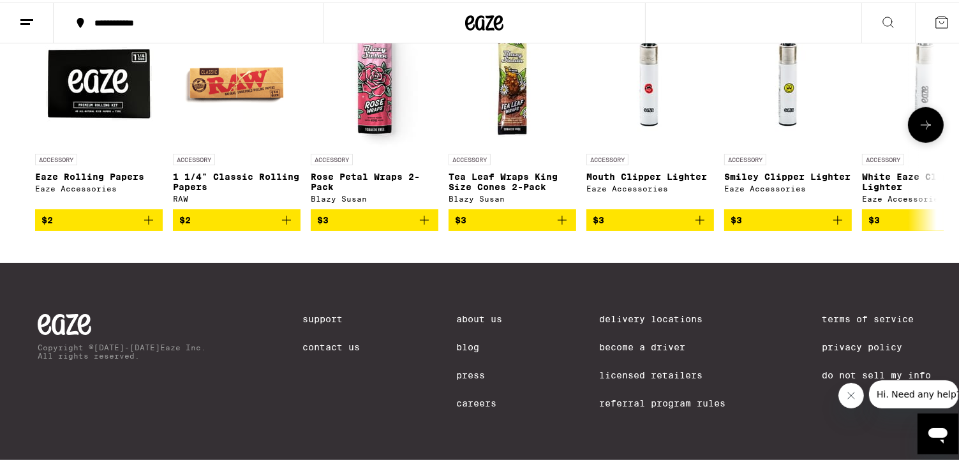
scroll to position [6060, 0]
click at [306, 340] on link "Contact Us" at bounding box center [330, 344] width 57 height 10
